Goal: Check status: Check status

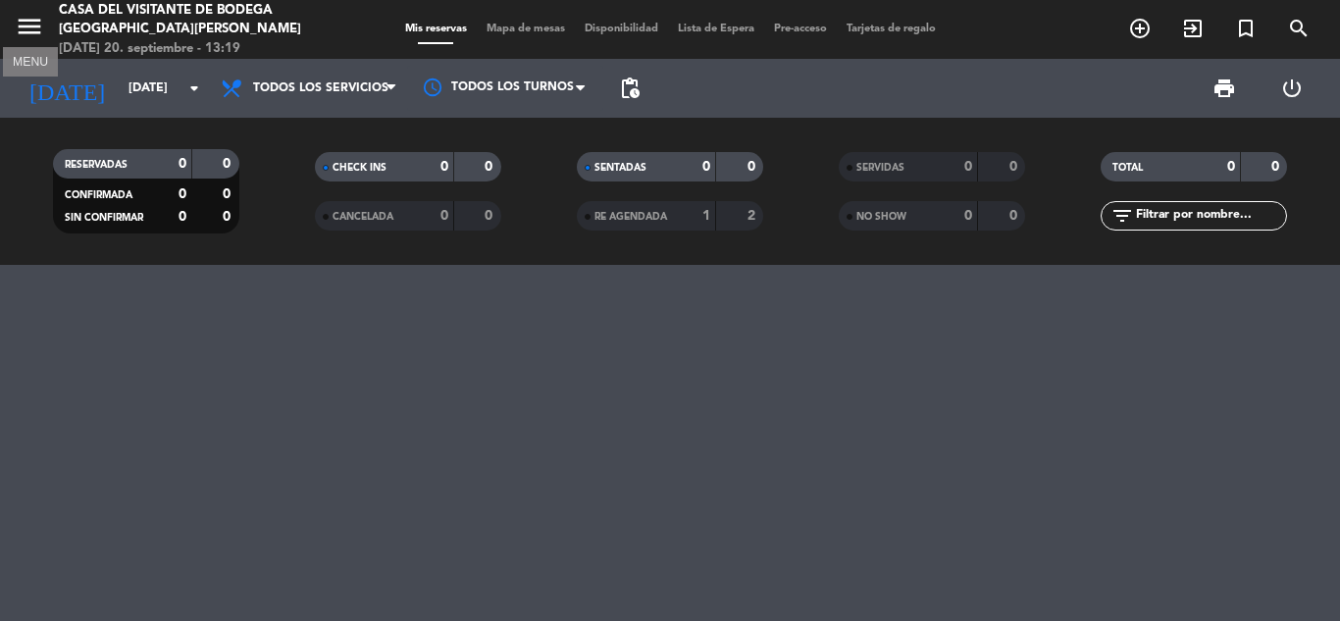
click at [26, 30] on icon "menu" at bounding box center [29, 26] width 29 height 29
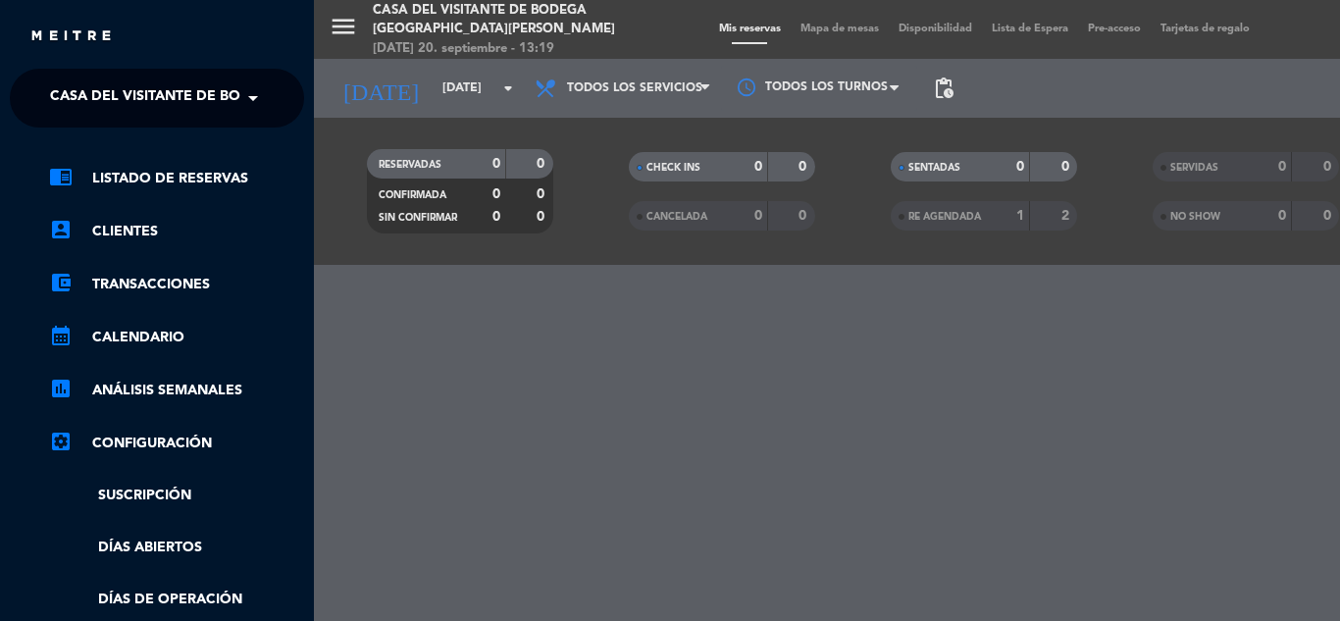
click at [116, 97] on span "Casa del Visitante de Bodega [GEOGRAPHIC_DATA][PERSON_NAME]" at bounding box center [296, 97] width 493 height 41
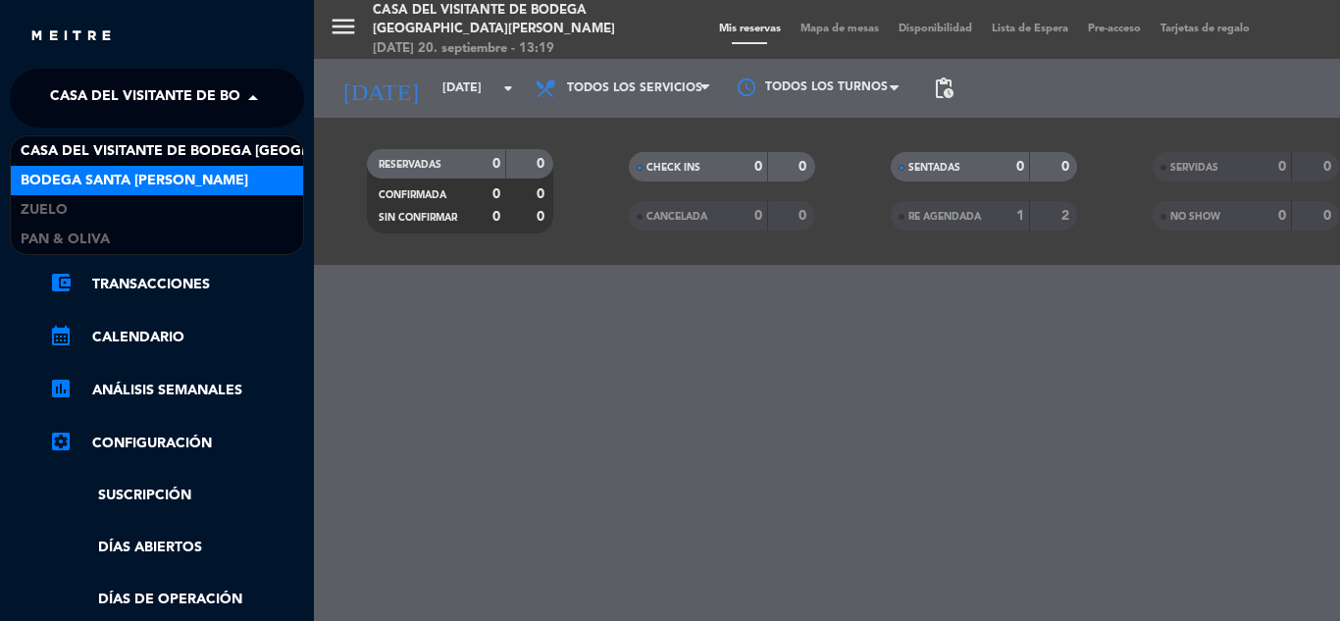
click at [93, 180] on span "Bodega Santa [PERSON_NAME]" at bounding box center [135, 181] width 228 height 23
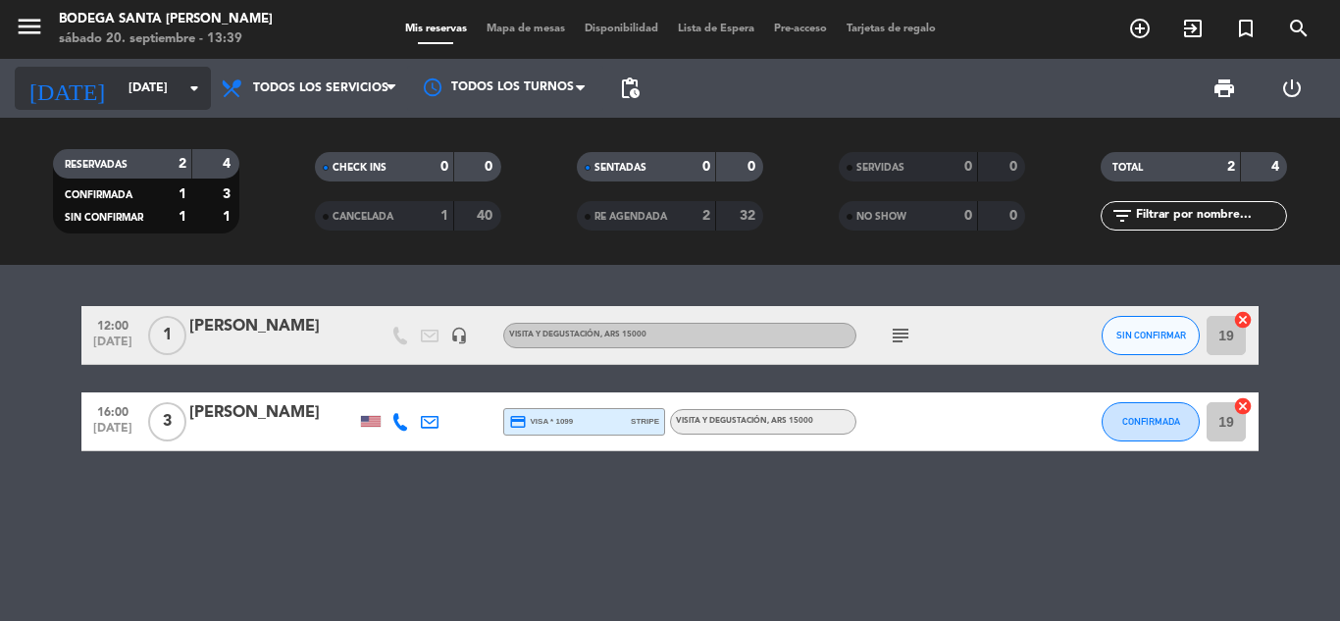
click at [136, 76] on input "[DATE]" at bounding box center [202, 88] width 166 height 33
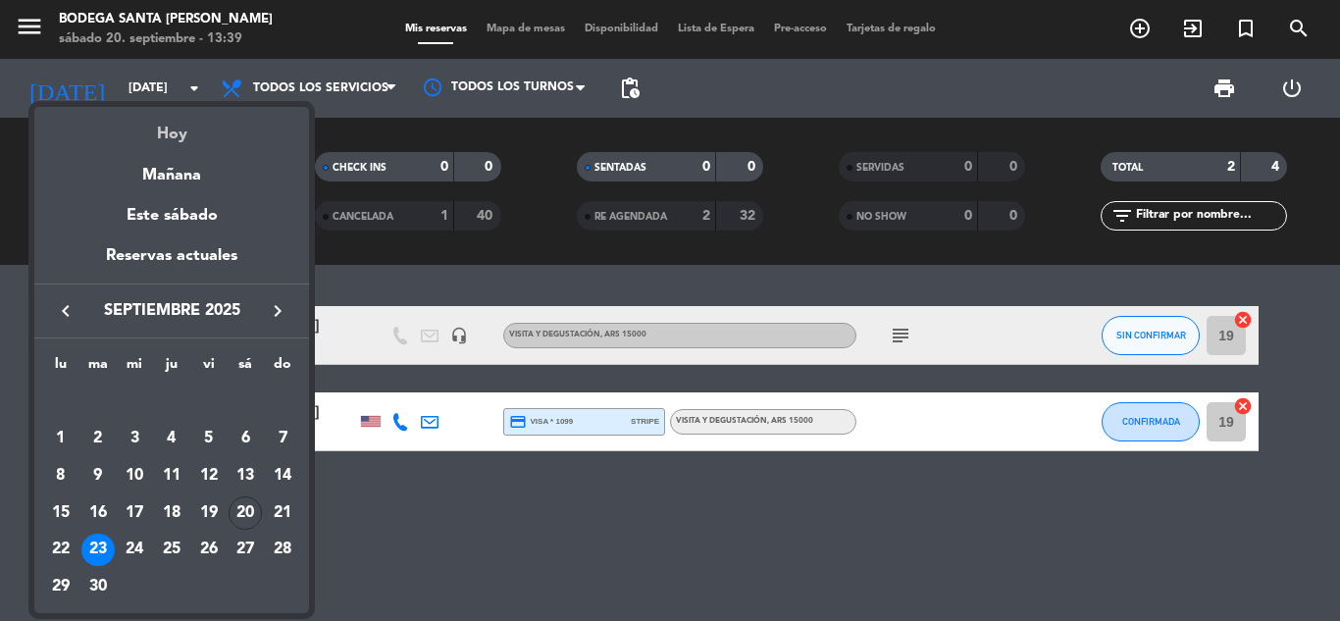
click at [178, 120] on div "Hoy" at bounding box center [171, 127] width 275 height 40
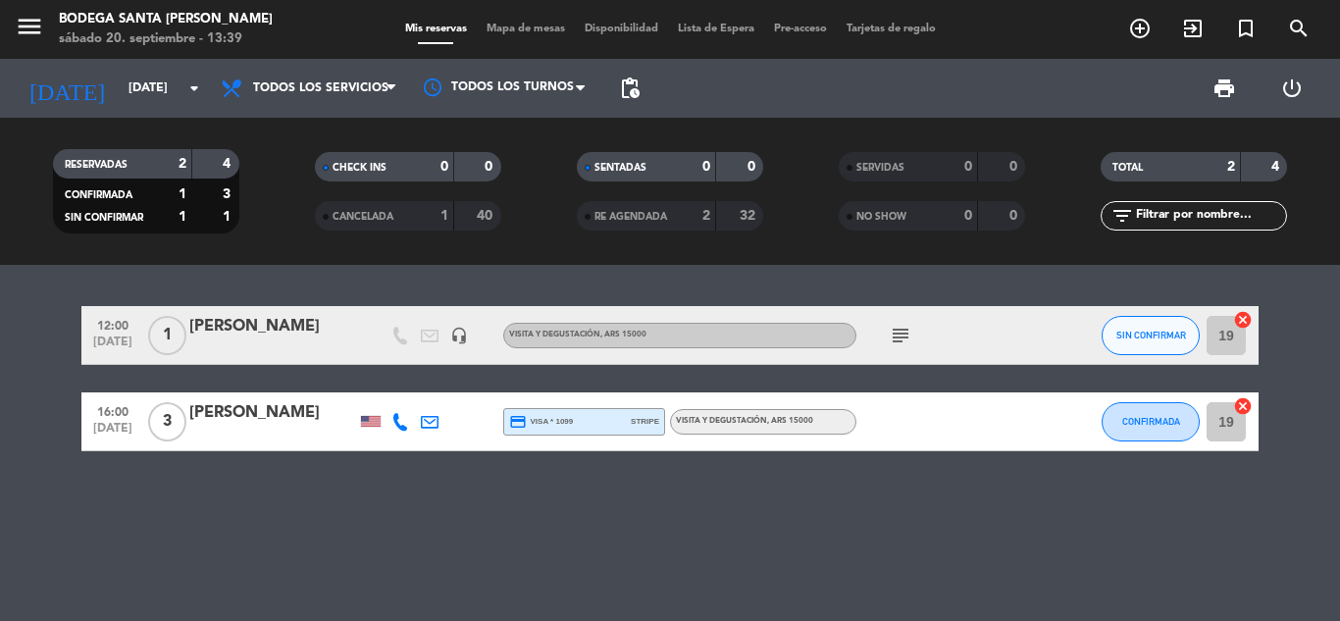
type input "[DATE]"
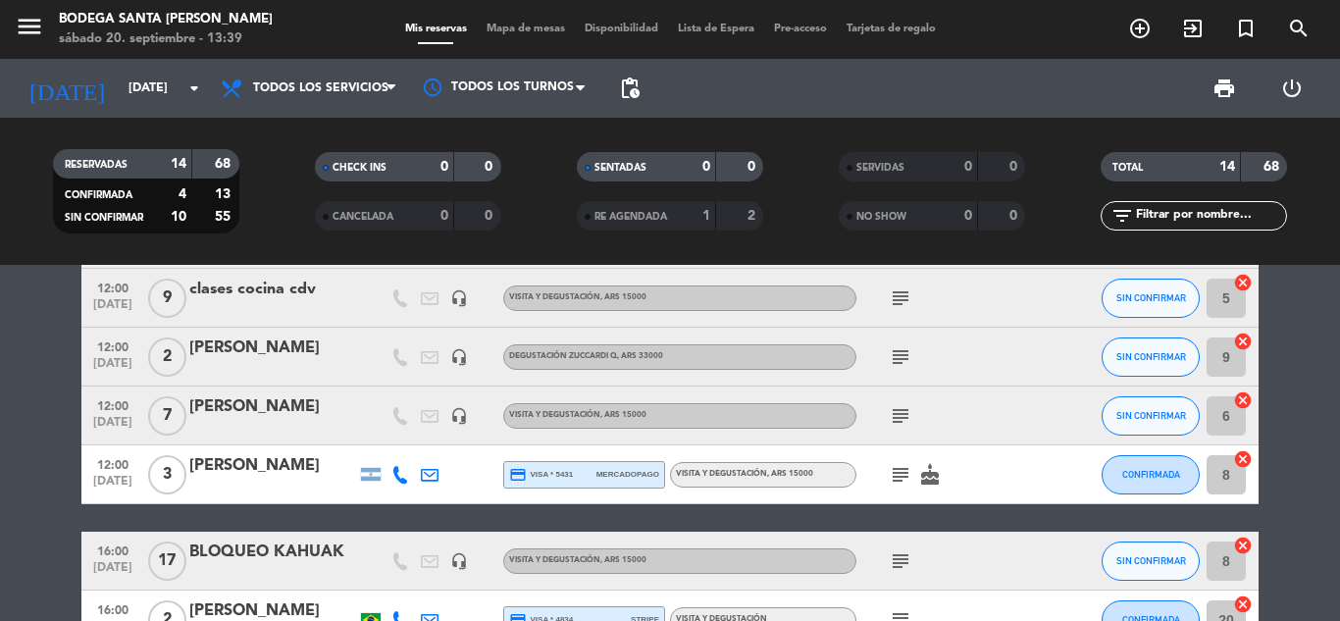
scroll to position [392, 0]
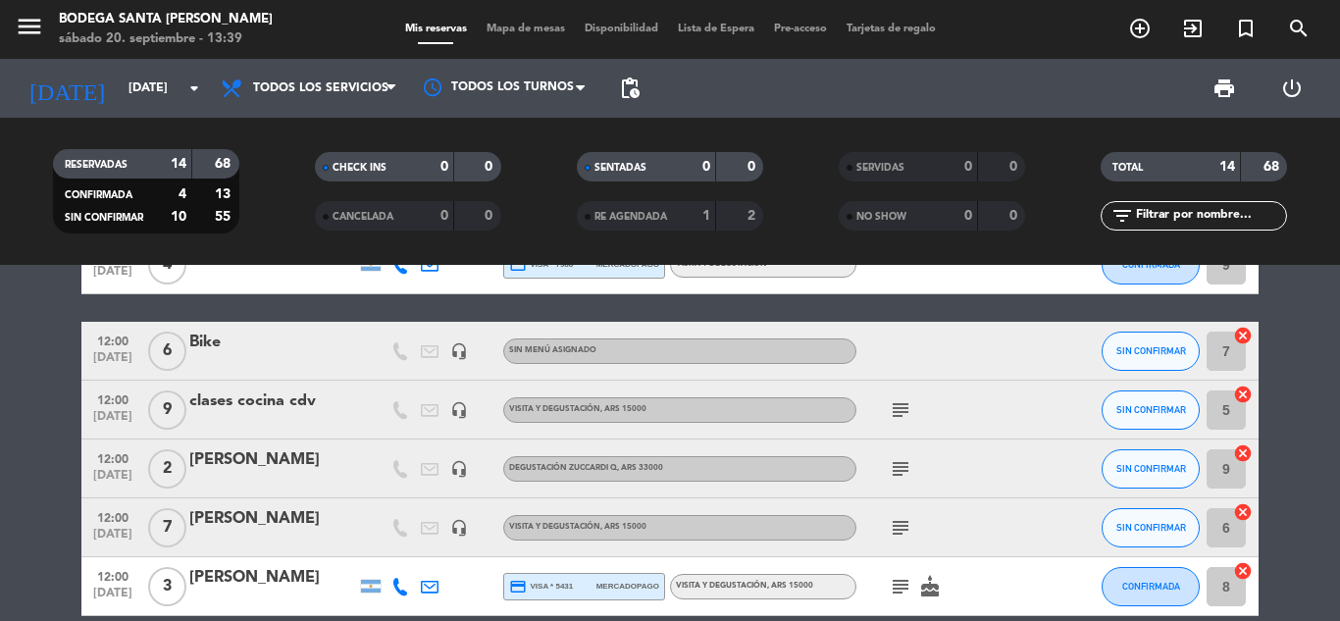
click at [908, 467] on icon "subject" at bounding box center [901, 469] width 24 height 24
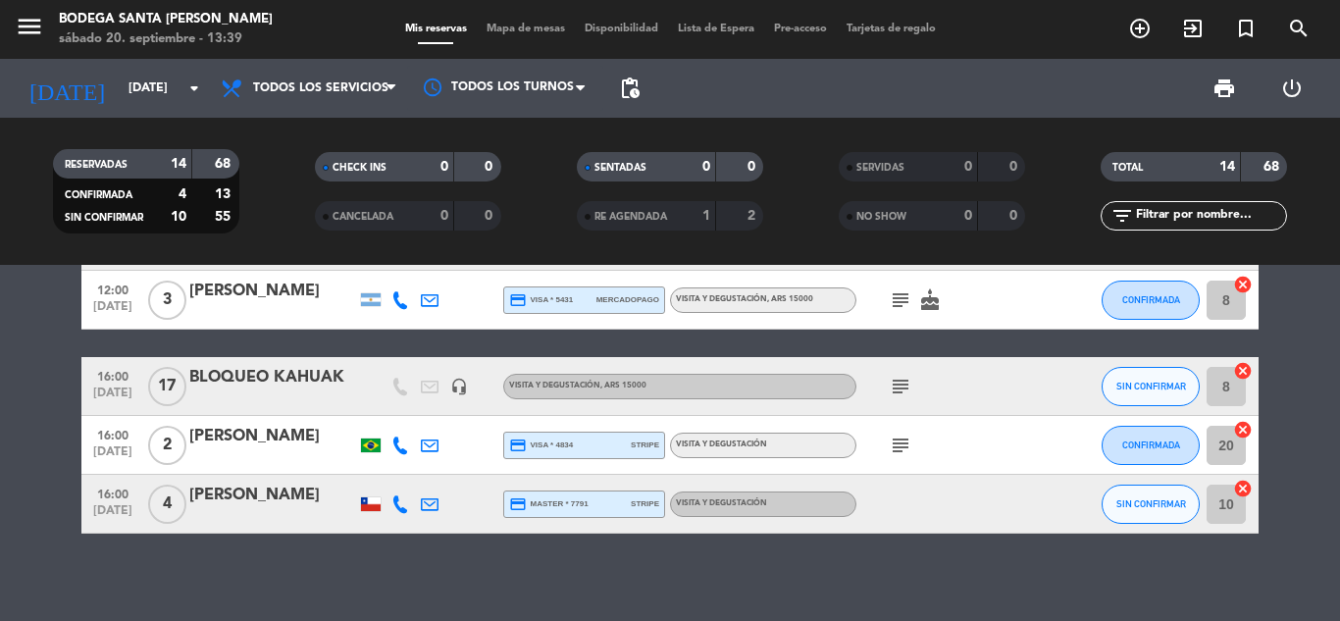
scroll to position [690, 0]
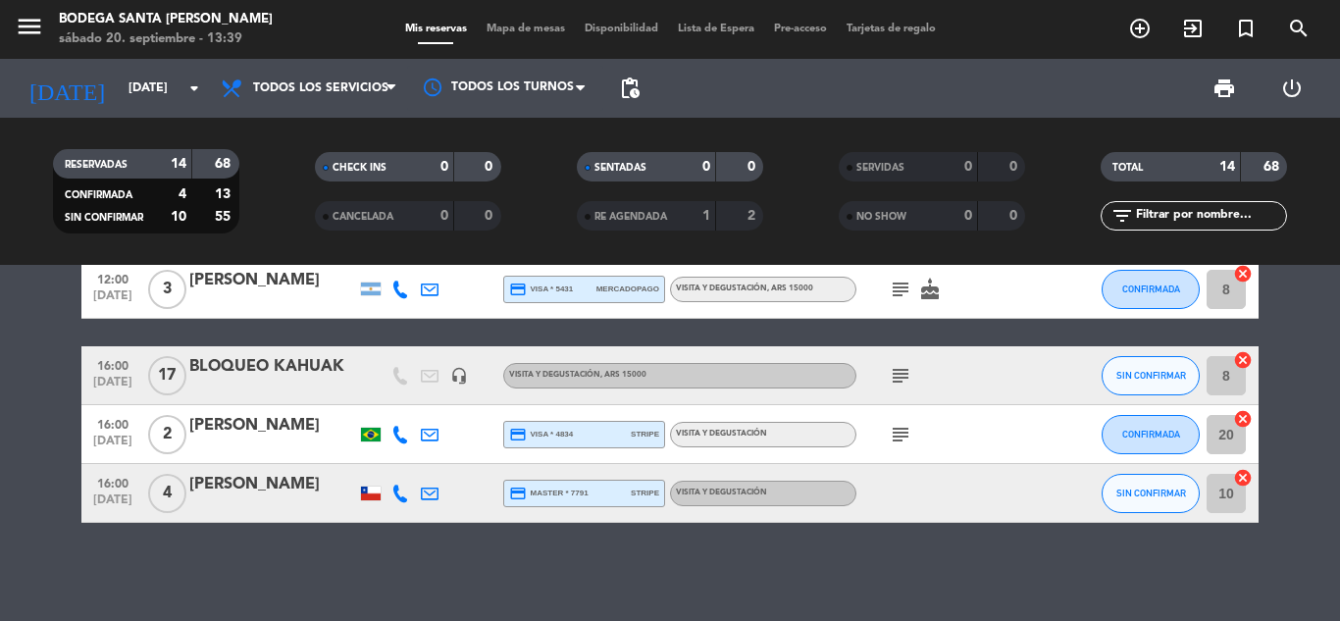
click at [894, 362] on div "subject" at bounding box center [944, 375] width 177 height 58
click at [895, 391] on div "subject" at bounding box center [944, 375] width 177 height 58
click at [901, 381] on icon "subject" at bounding box center [901, 376] width 24 height 24
click at [901, 411] on div "subject" at bounding box center [944, 434] width 177 height 58
click at [899, 424] on icon "subject" at bounding box center [901, 435] width 24 height 24
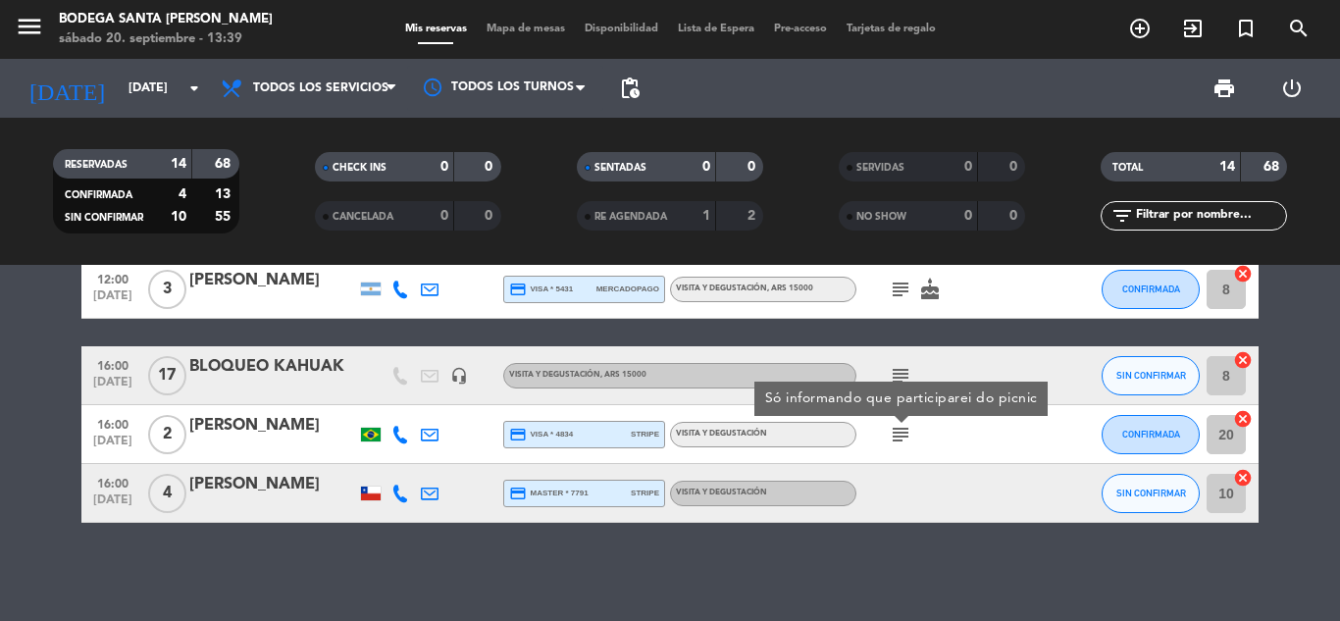
click at [18, 464] on bookings-row "09:30 [DATE] 4 [PERSON_NAME] headset_mic Bike & Tasting con Almuerzo Menú Regio…" at bounding box center [670, 69] width 1340 height 906
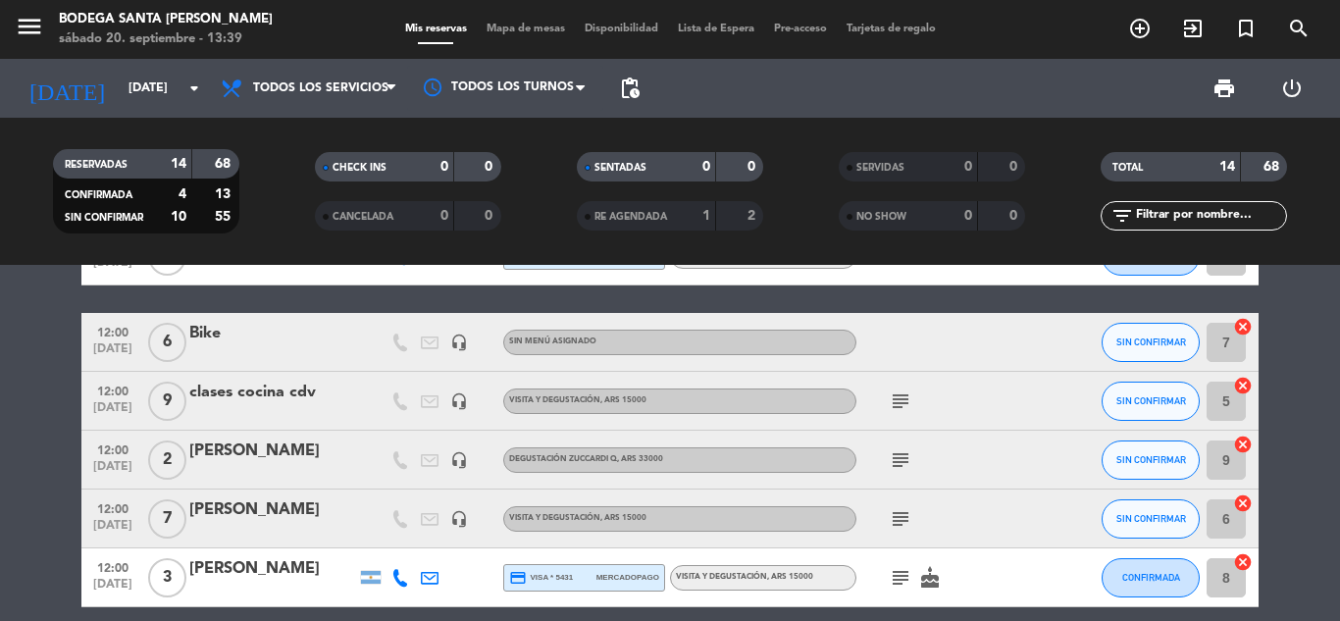
scroll to position [395, 0]
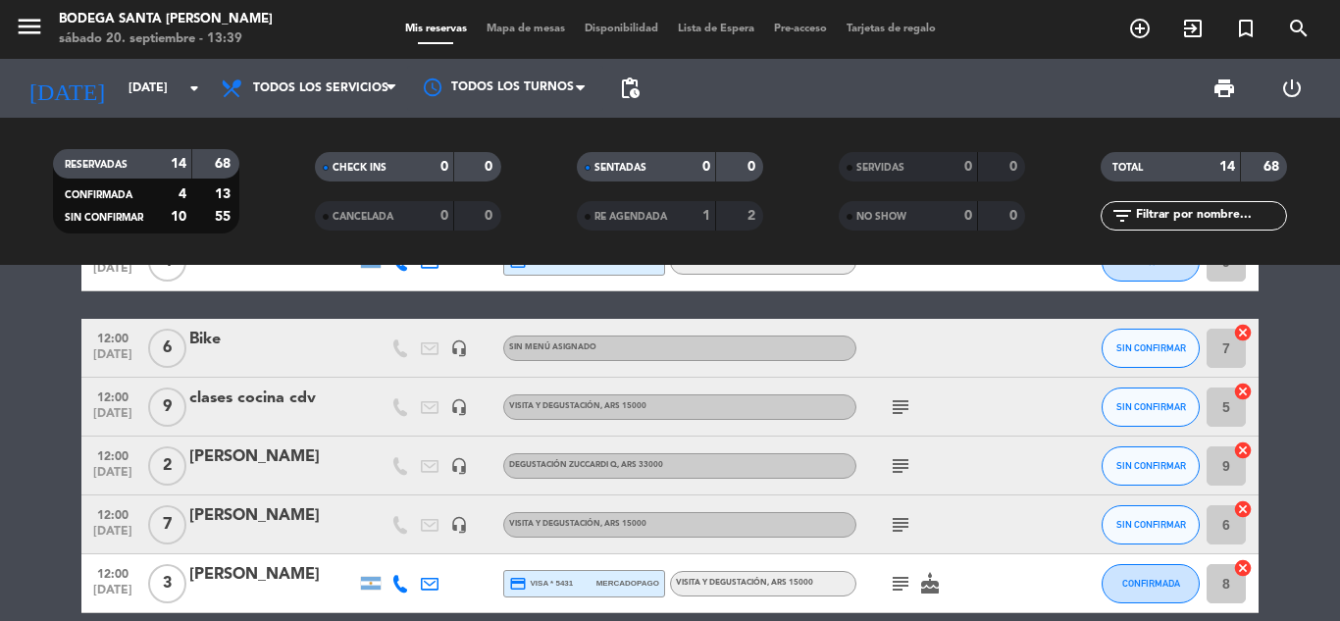
click at [891, 406] on span "subject" at bounding box center [900, 407] width 29 height 24
click at [892, 405] on icon "subject" at bounding box center [901, 407] width 24 height 24
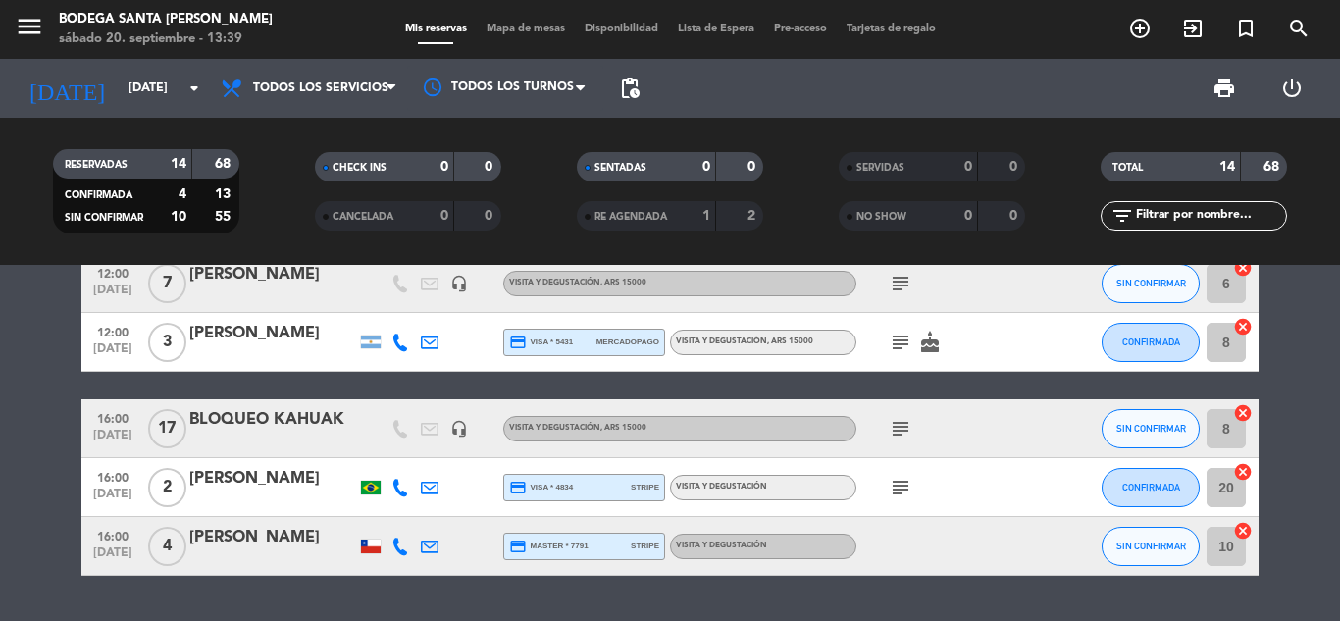
scroll to position [690, 0]
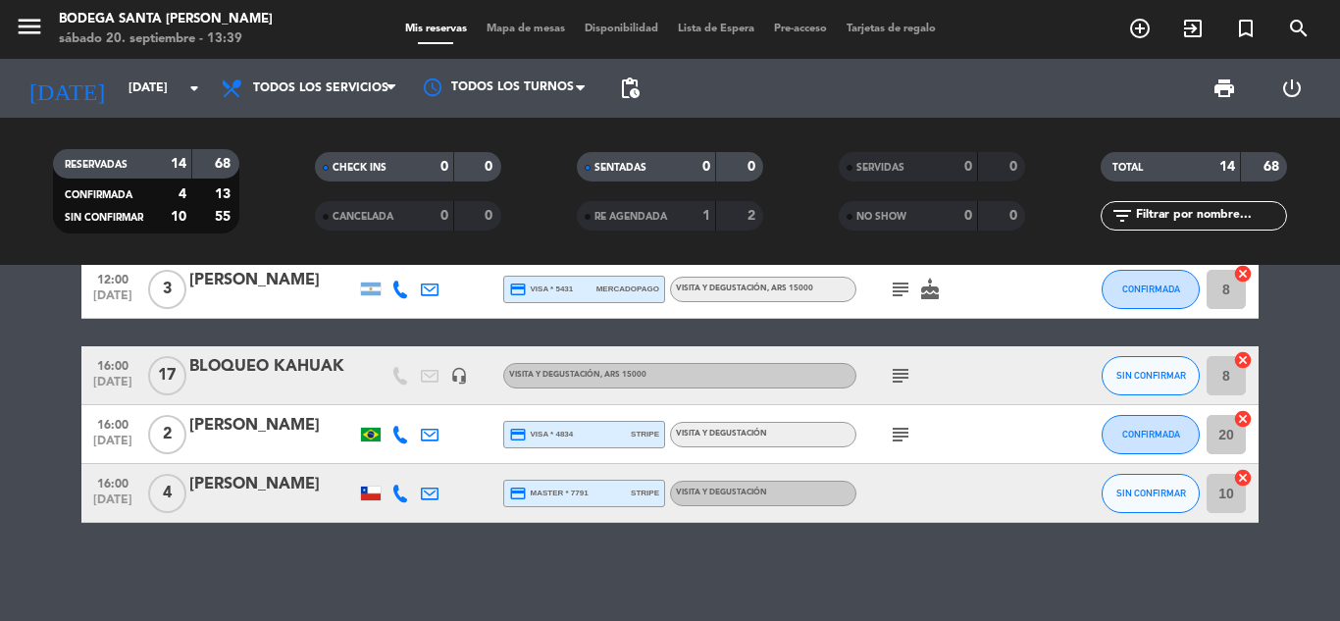
click at [903, 378] on icon "subject" at bounding box center [901, 376] width 24 height 24
click at [900, 434] on icon "subject" at bounding box center [901, 435] width 24 height 24
